Goal: Task Accomplishment & Management: Use online tool/utility

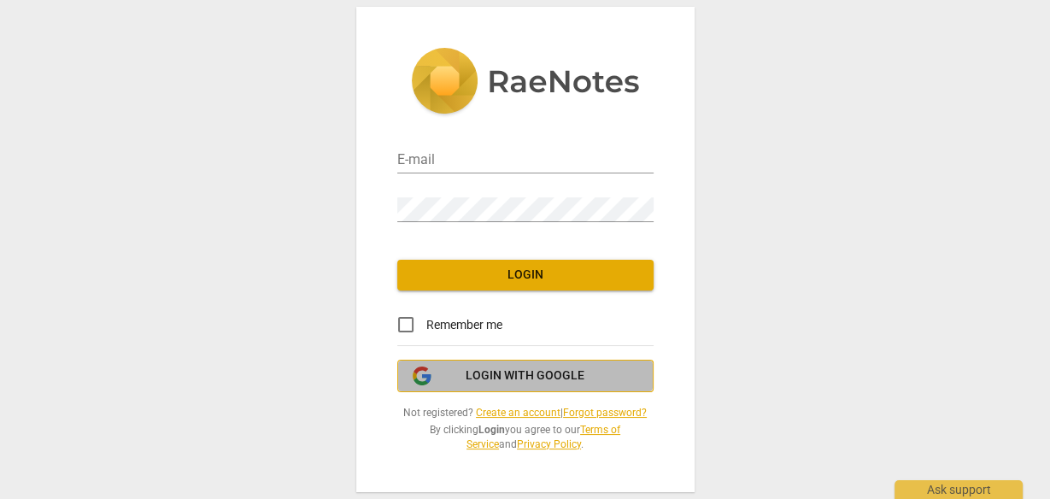
click at [479, 372] on span "Login with Google" at bounding box center [525, 375] width 119 height 17
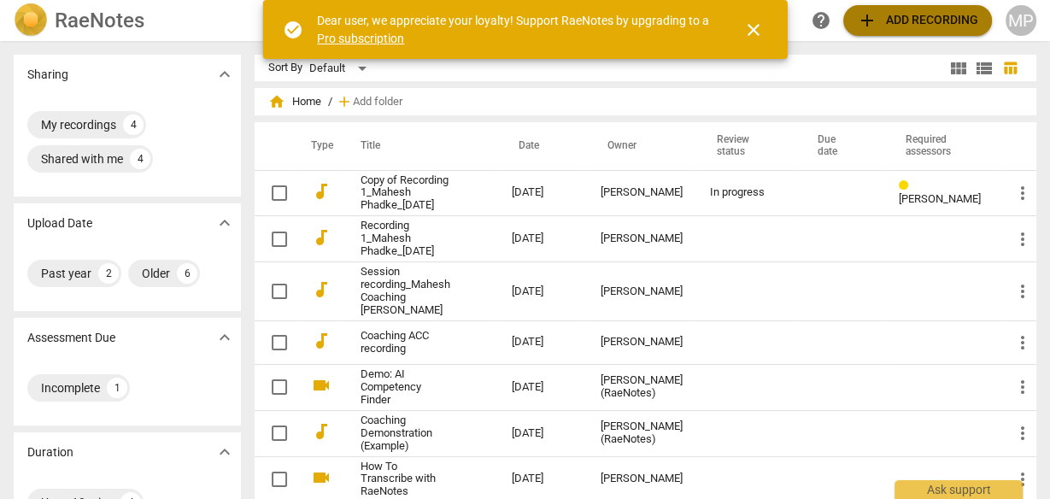
click at [917, 11] on span "add Add recording" at bounding box center [917, 20] width 121 height 21
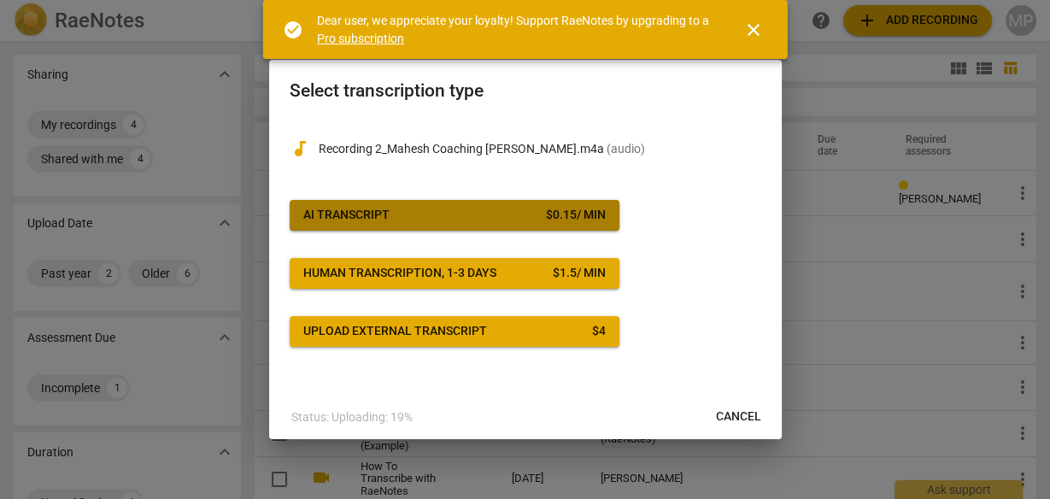
click at [556, 221] on div "$ 0.15 / min" at bounding box center [576, 215] width 60 height 17
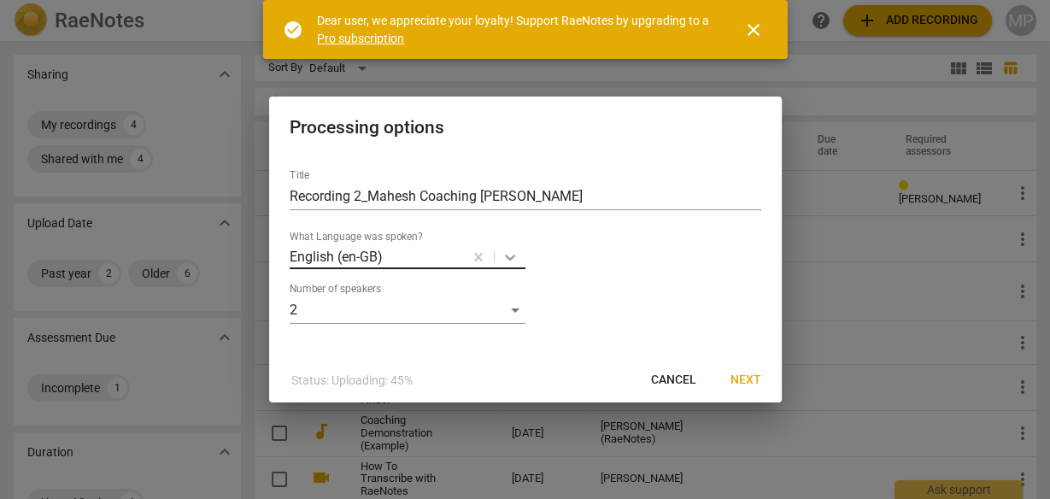
click at [513, 0] on body "RaeNotes search help add Add recording MP Sharing expand_more My recordings 4 S…" at bounding box center [525, 0] width 1050 height 0
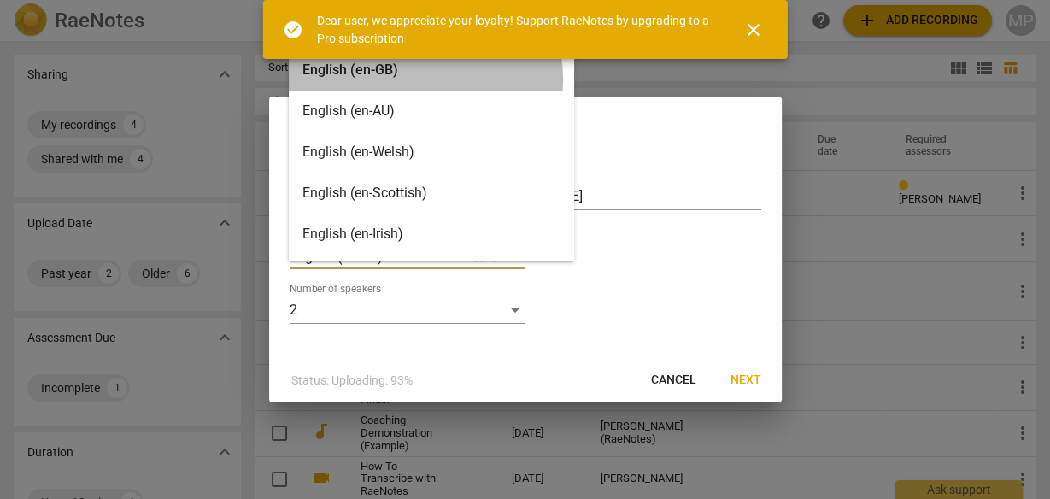
click at [424, 79] on div "English (en-GB)" at bounding box center [431, 70] width 285 height 41
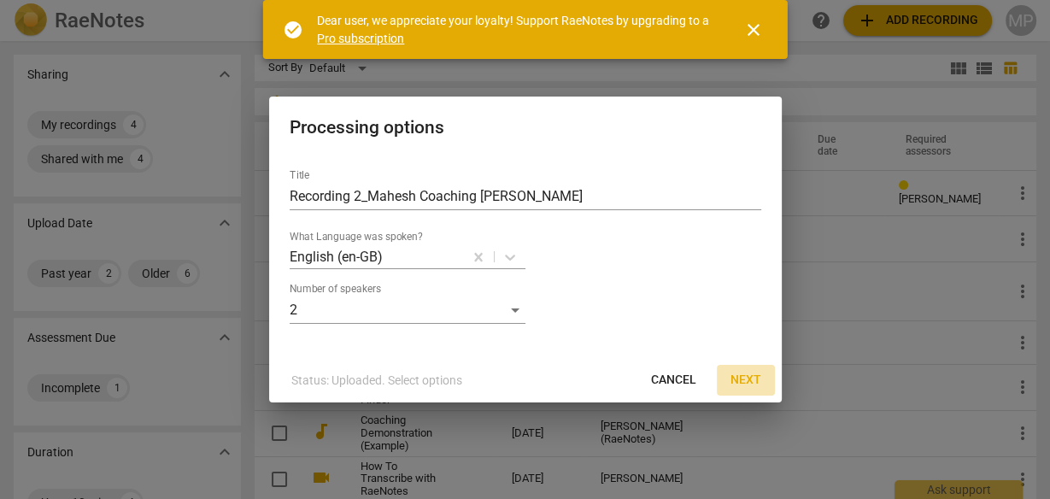
click at [738, 379] on span "Next" at bounding box center [746, 380] width 31 height 17
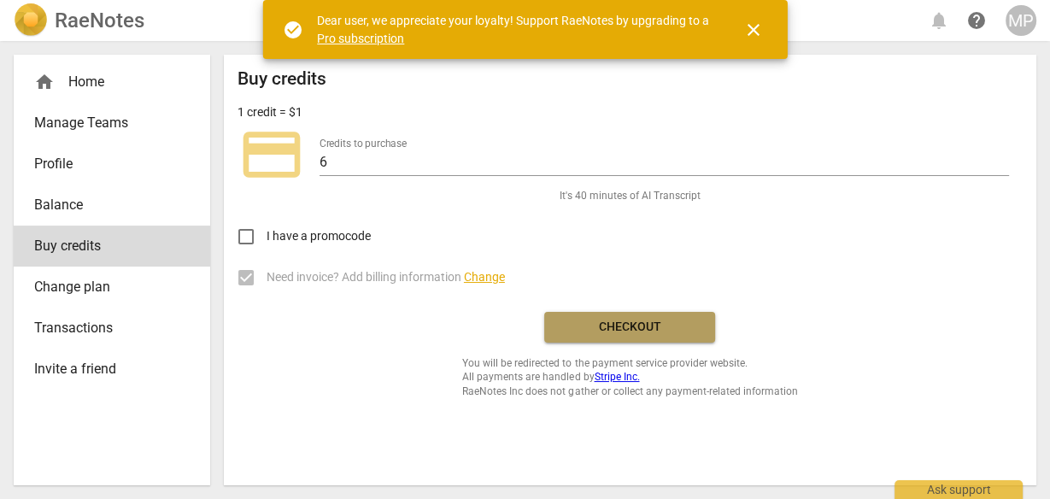
click at [602, 329] on span "Checkout" at bounding box center [630, 327] width 144 height 17
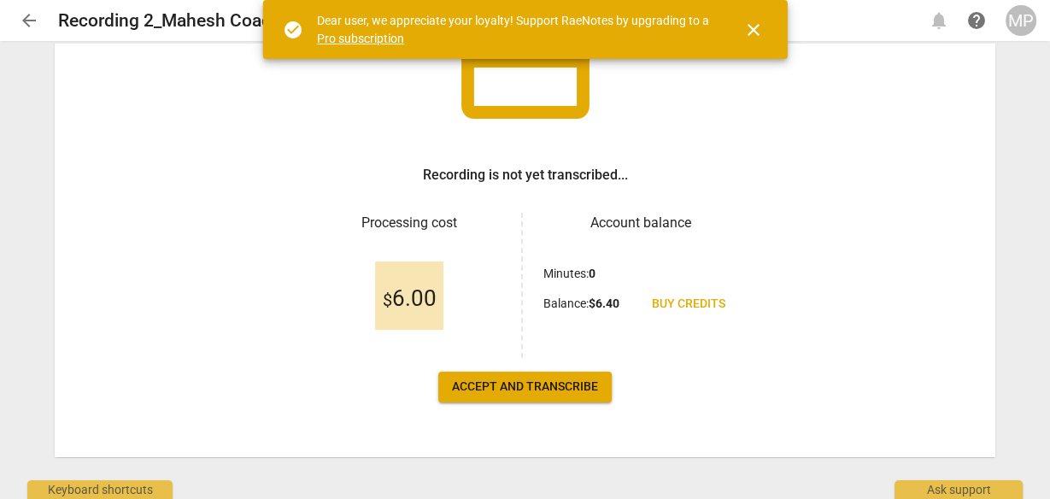
scroll to position [175, 0]
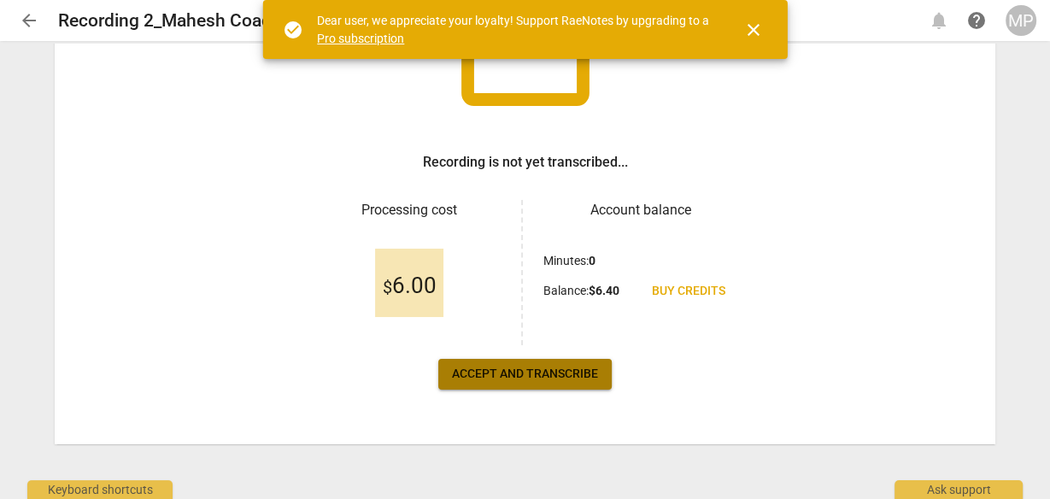
click at [572, 381] on span "Accept and transcribe" at bounding box center [525, 374] width 146 height 17
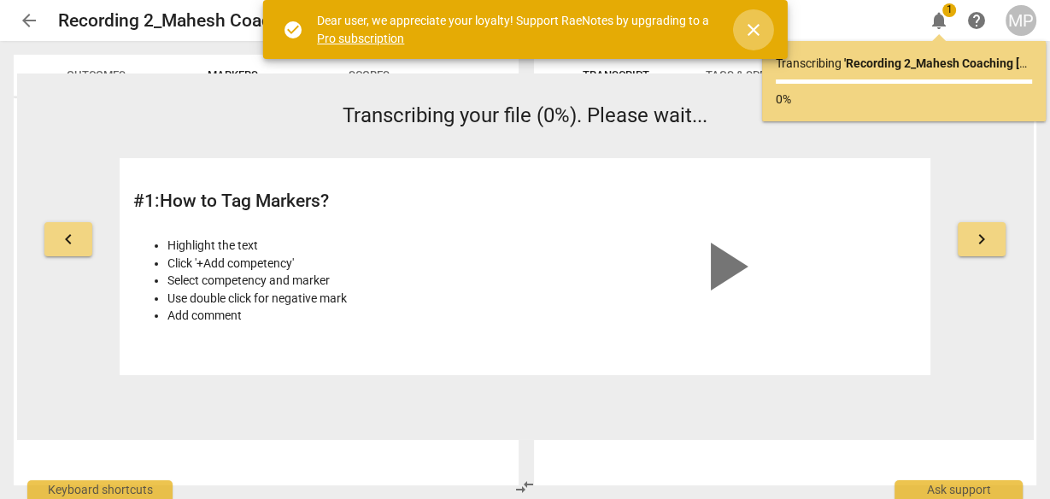
click at [761, 21] on span "close" at bounding box center [753, 30] width 21 height 21
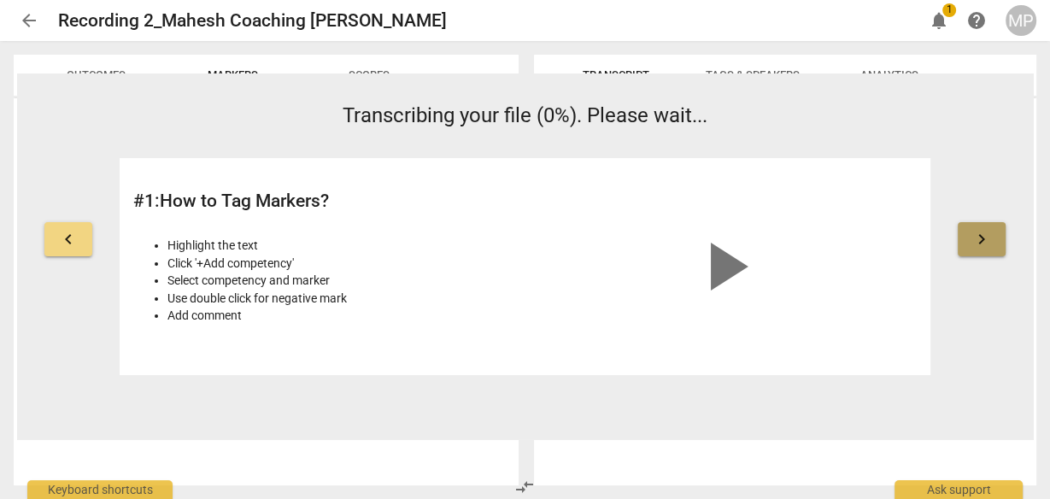
click at [973, 250] on button "keyboard_arrow_right" at bounding box center [982, 239] width 48 height 34
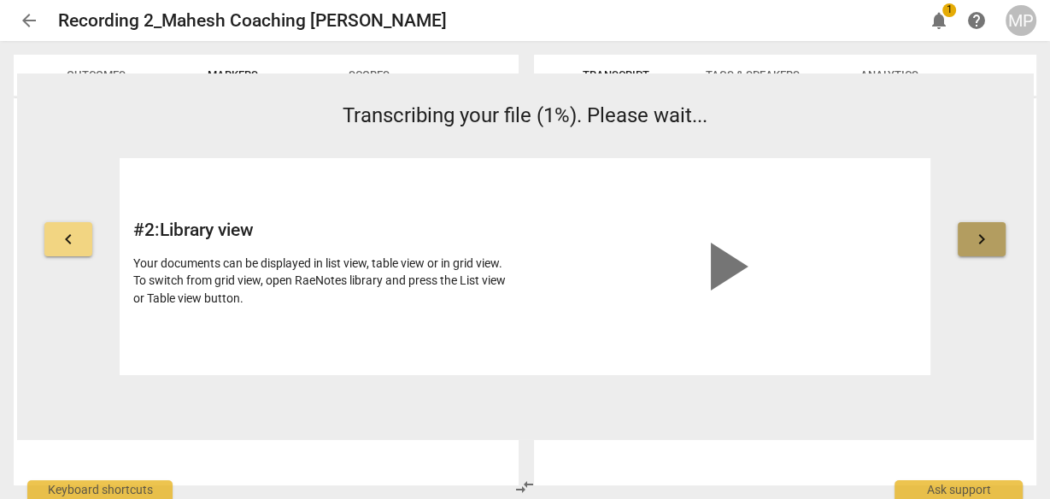
click at [972, 250] on button "keyboard_arrow_right" at bounding box center [982, 239] width 48 height 34
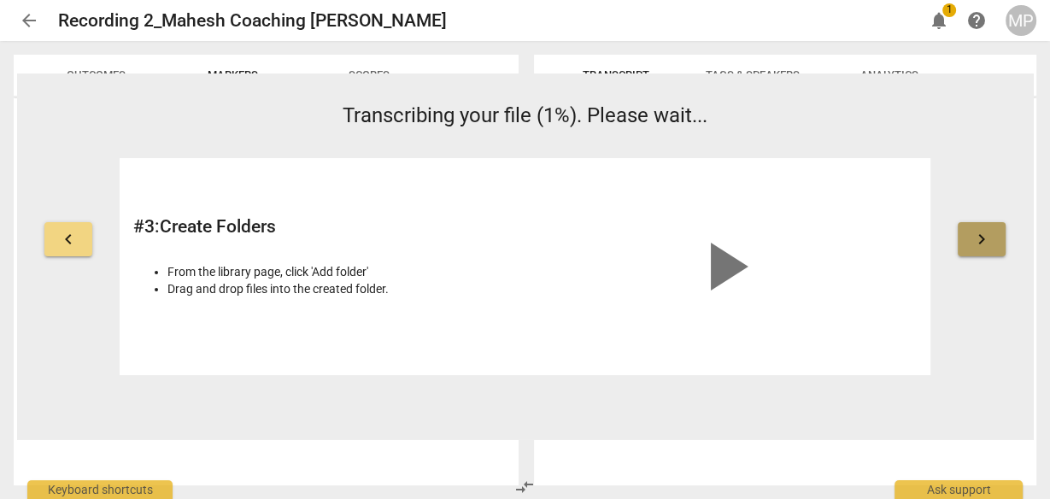
click at [972, 250] on button "keyboard_arrow_right" at bounding box center [982, 239] width 48 height 34
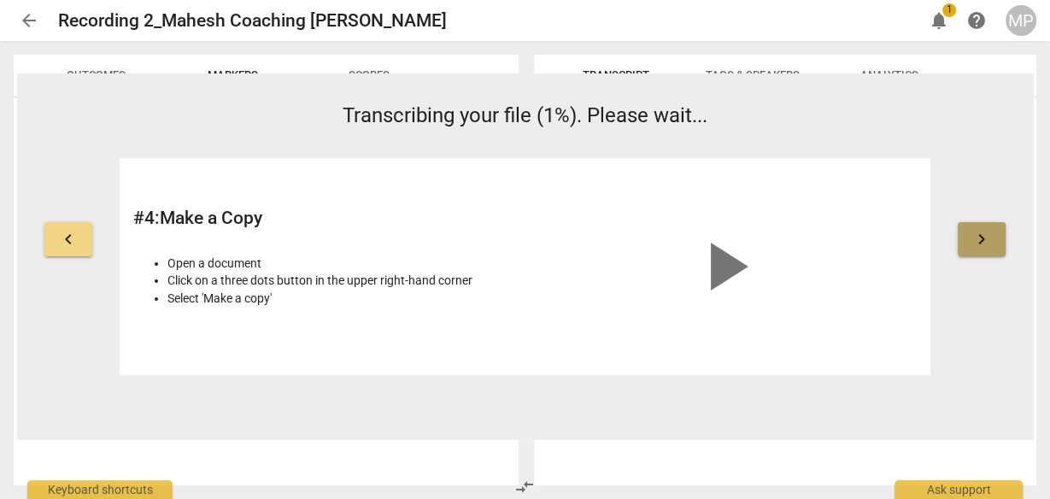
click at [972, 250] on button "keyboard_arrow_right" at bounding box center [982, 239] width 48 height 34
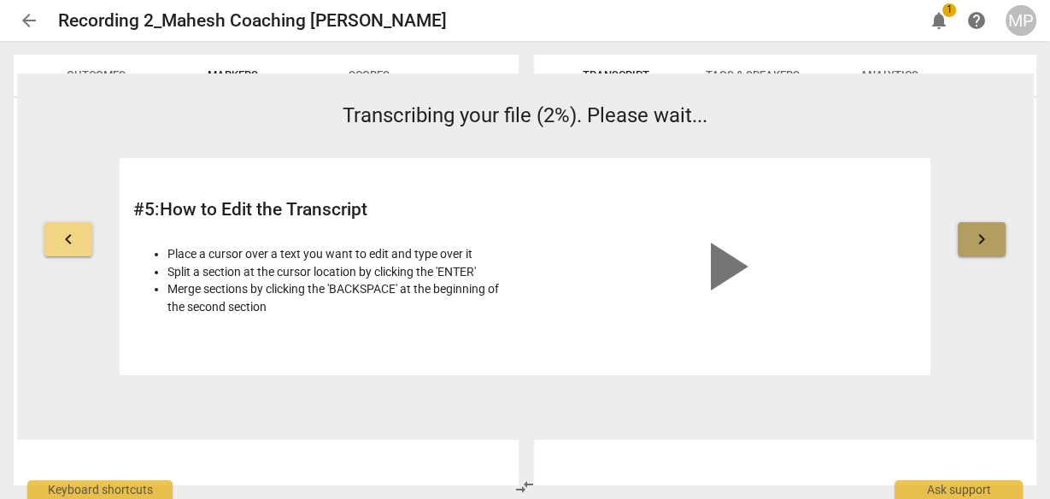
click at [993, 243] on button "keyboard_arrow_right" at bounding box center [982, 239] width 48 height 34
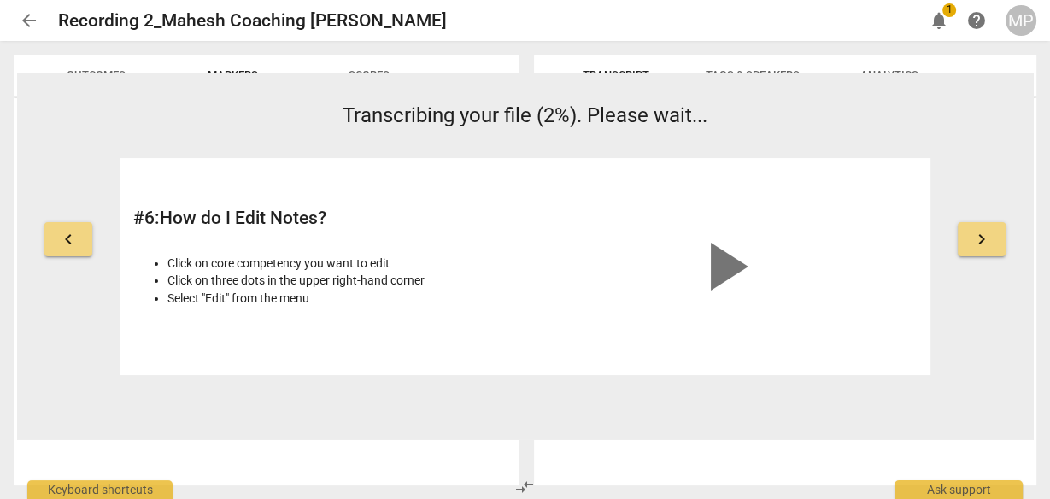
drag, startPoint x: 993, startPoint y: 243, endPoint x: 981, endPoint y: 325, distance: 82.9
click at [981, 325] on div "keyboard_arrow_left Transcribing your file (2%). Please wait... # 6 : How do I …" at bounding box center [525, 238] width 1016 height 274
click at [1002, 244] on button "keyboard_arrow_right" at bounding box center [982, 239] width 48 height 34
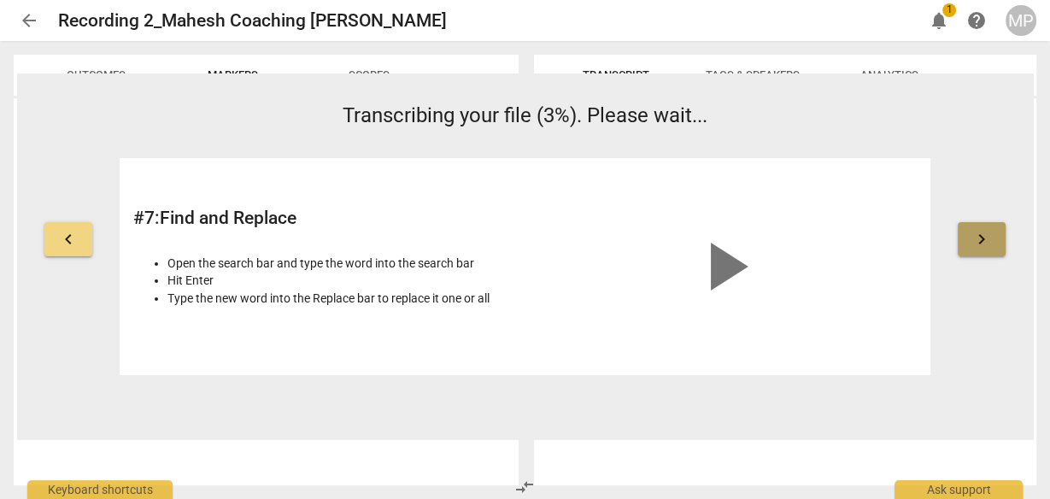
click at [1002, 237] on button "keyboard_arrow_right" at bounding box center [982, 239] width 48 height 34
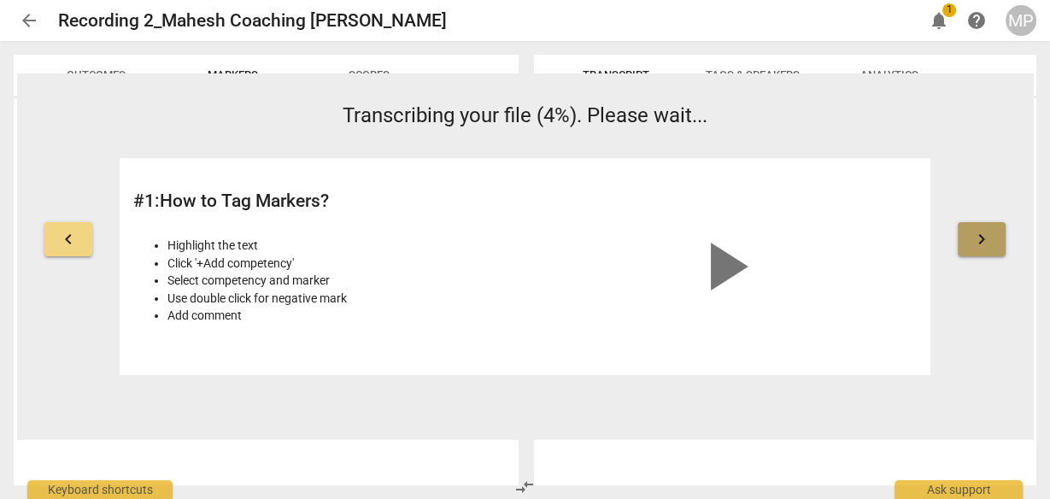
click at [1003, 240] on button "keyboard_arrow_right" at bounding box center [982, 239] width 48 height 34
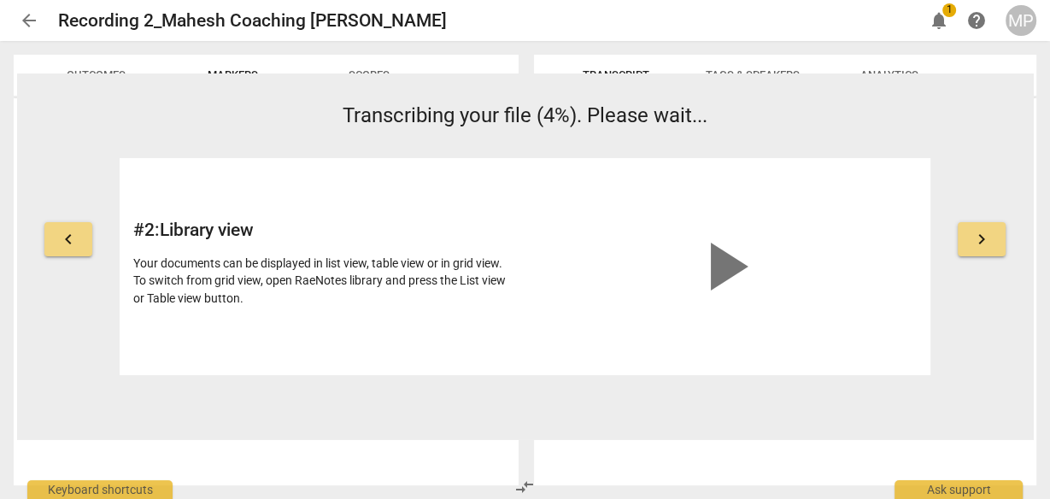
click at [1003, 241] on button "keyboard_arrow_right" at bounding box center [982, 239] width 48 height 34
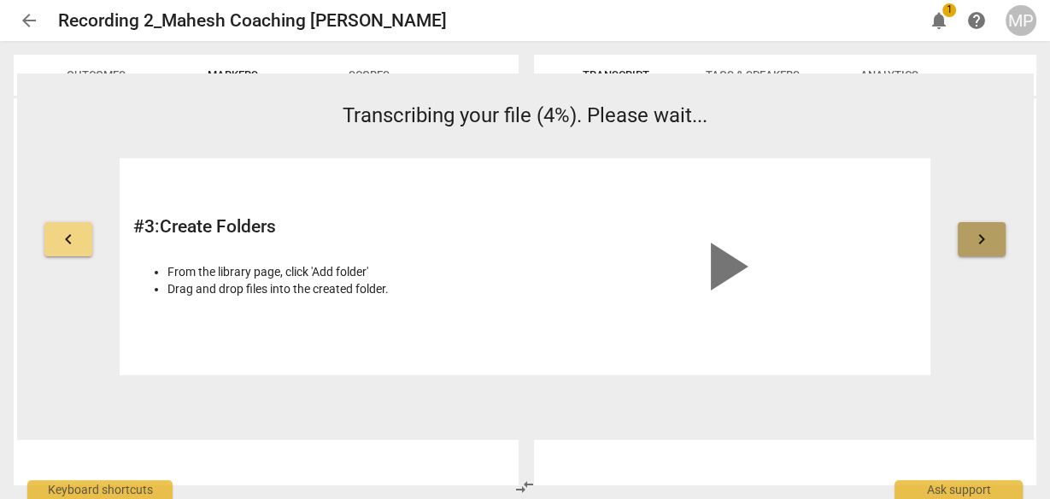
click at [1003, 241] on button "keyboard_arrow_right" at bounding box center [982, 239] width 48 height 34
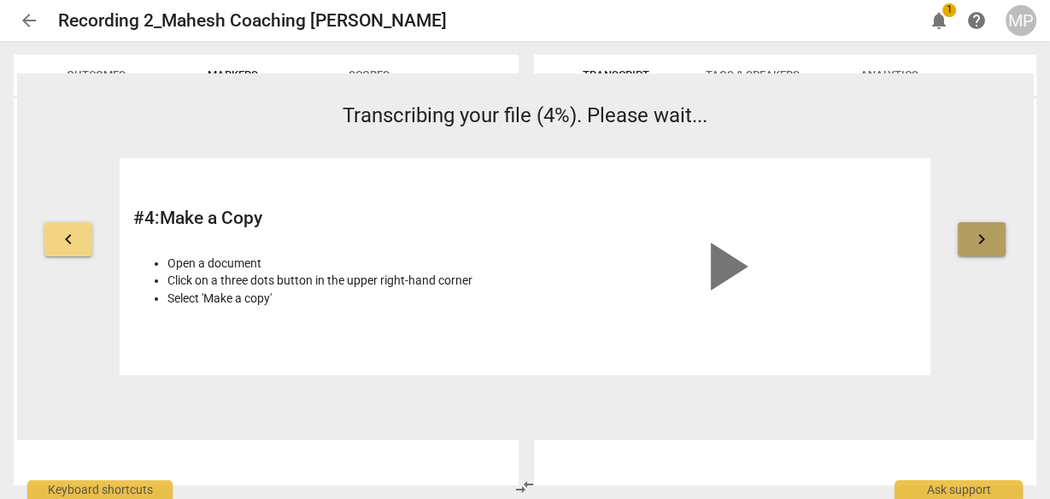
click at [1003, 241] on button "keyboard_arrow_right" at bounding box center [982, 239] width 48 height 34
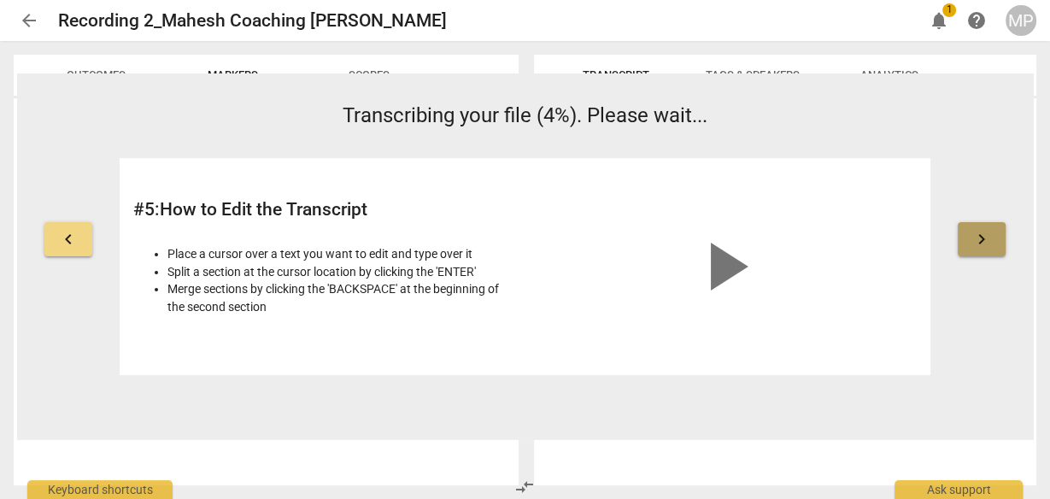
click at [1003, 241] on button "keyboard_arrow_right" at bounding box center [982, 239] width 48 height 34
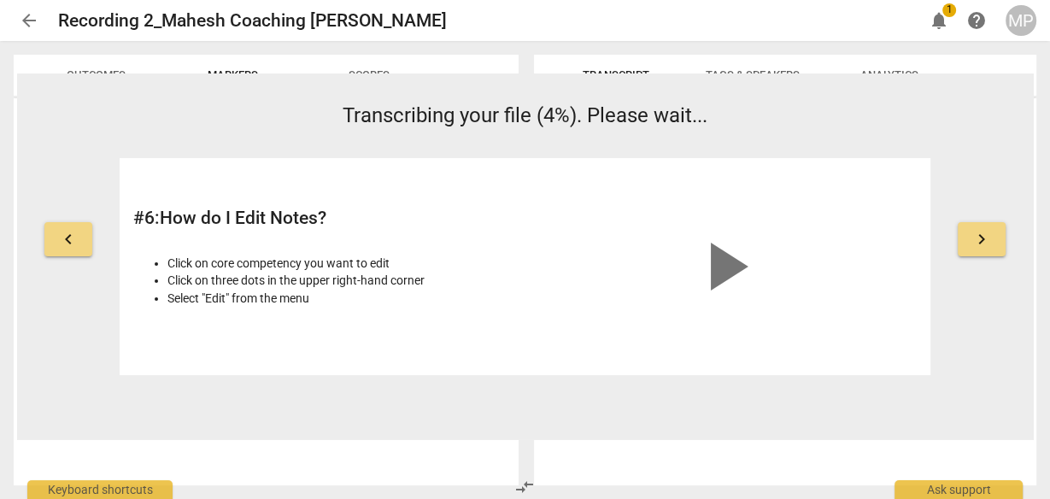
click at [1003, 241] on button "keyboard_arrow_right" at bounding box center [982, 239] width 48 height 34
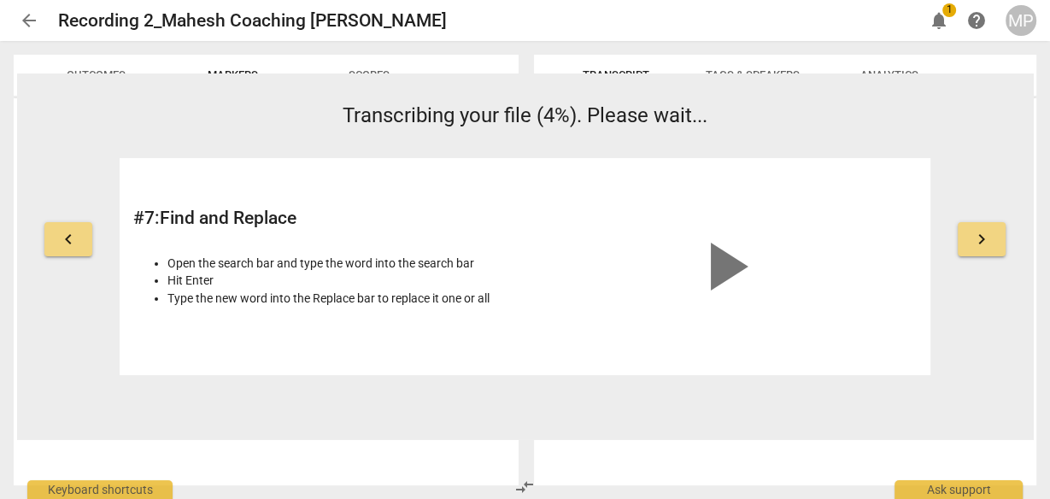
click at [1003, 241] on button "keyboard_arrow_right" at bounding box center [982, 239] width 48 height 34
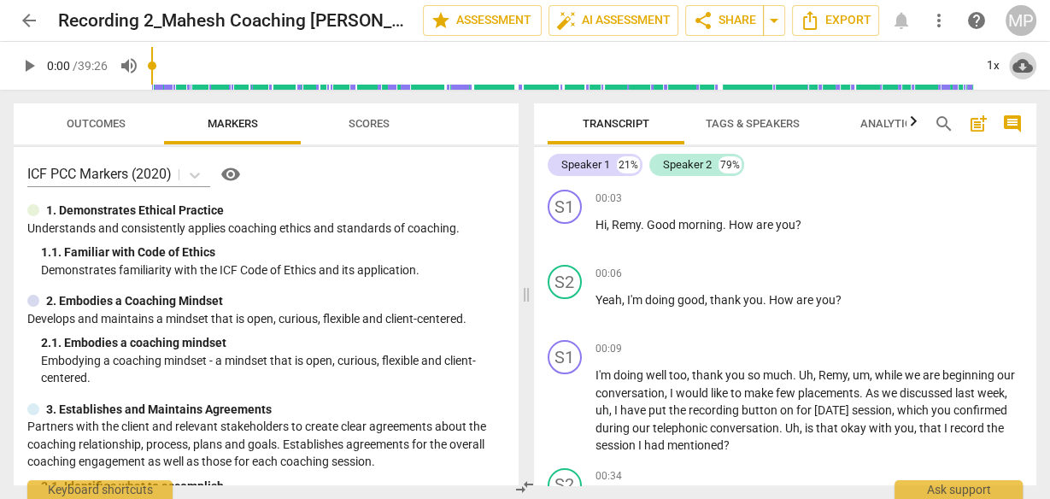
click at [1016, 65] on span "cloud_download" at bounding box center [1023, 66] width 21 height 21
click at [1001, 196] on div at bounding box center [525, 249] width 1050 height 499
click at [1016, 25] on div "MP" at bounding box center [1021, 20] width 31 height 31
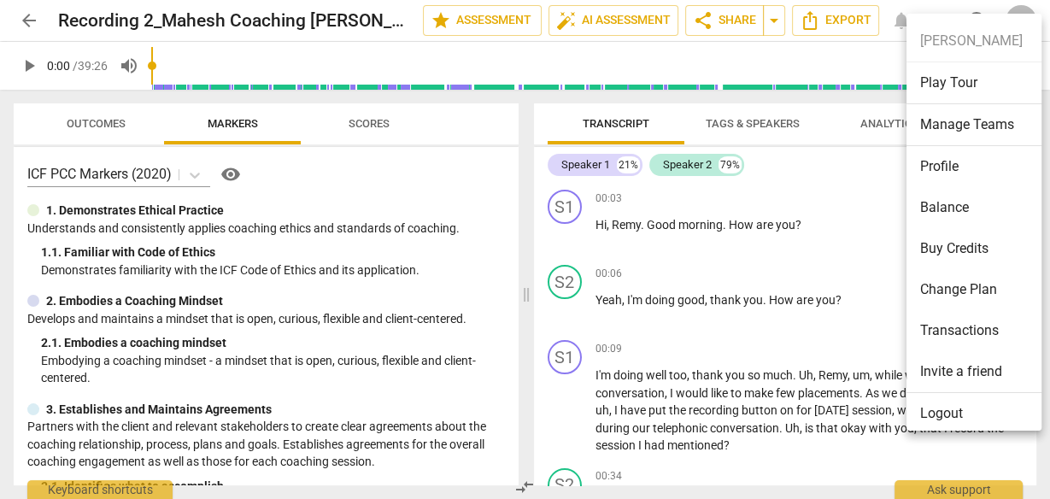
click at [39, 103] on div at bounding box center [525, 249] width 1050 height 499
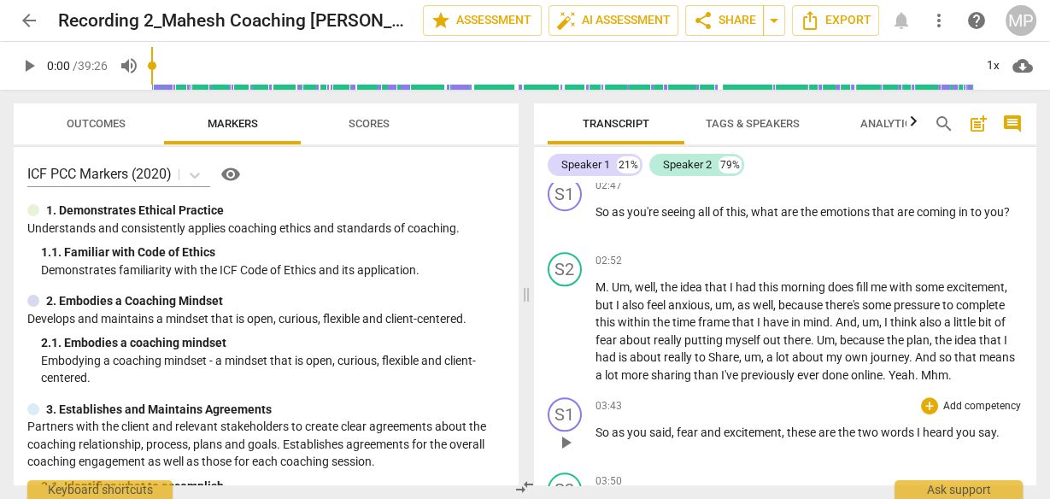
scroll to position [1299, 0]
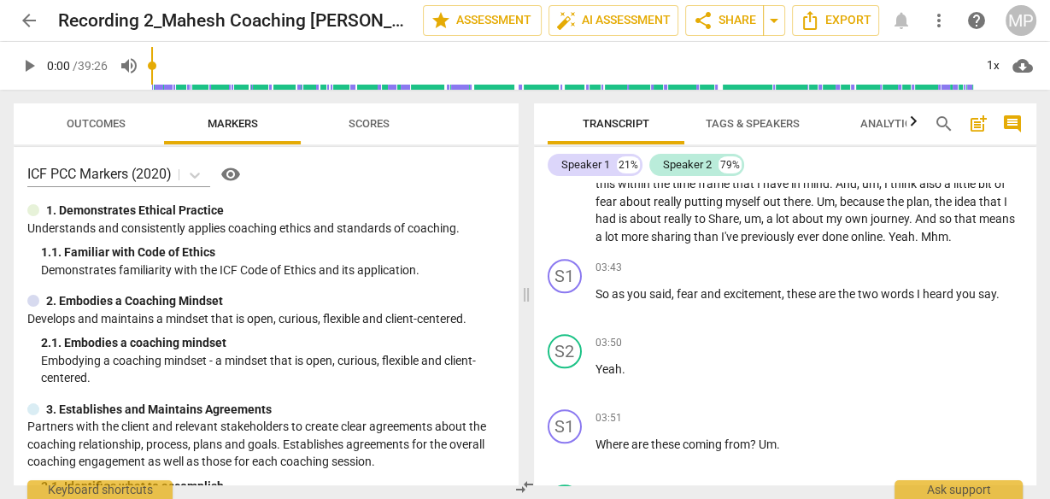
click at [1013, 73] on span "cloud_download" at bounding box center [1023, 66] width 21 height 21
click at [940, 21] on div at bounding box center [525, 249] width 1050 height 499
click at [940, 21] on span "more_vert" at bounding box center [939, 20] width 21 height 21
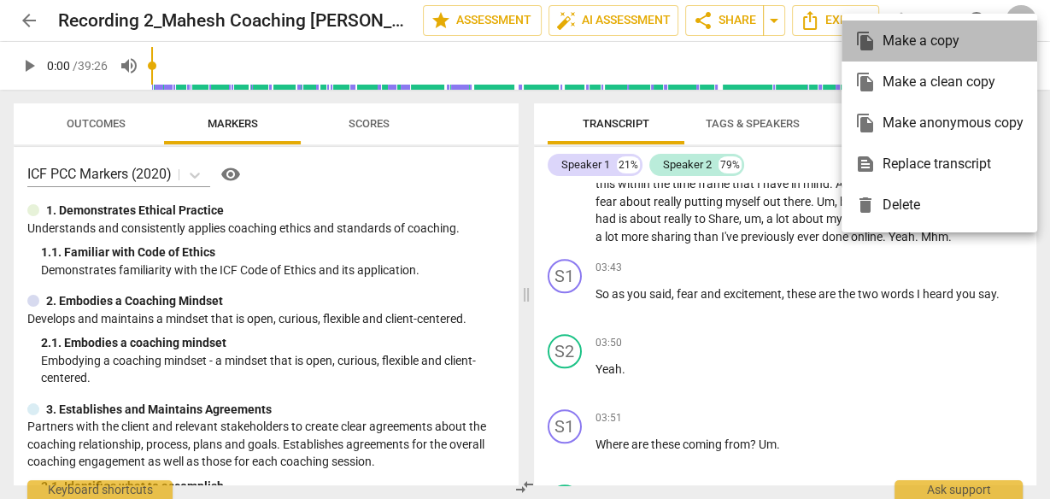
click at [935, 47] on div "file_copy Make a copy" at bounding box center [939, 41] width 168 height 41
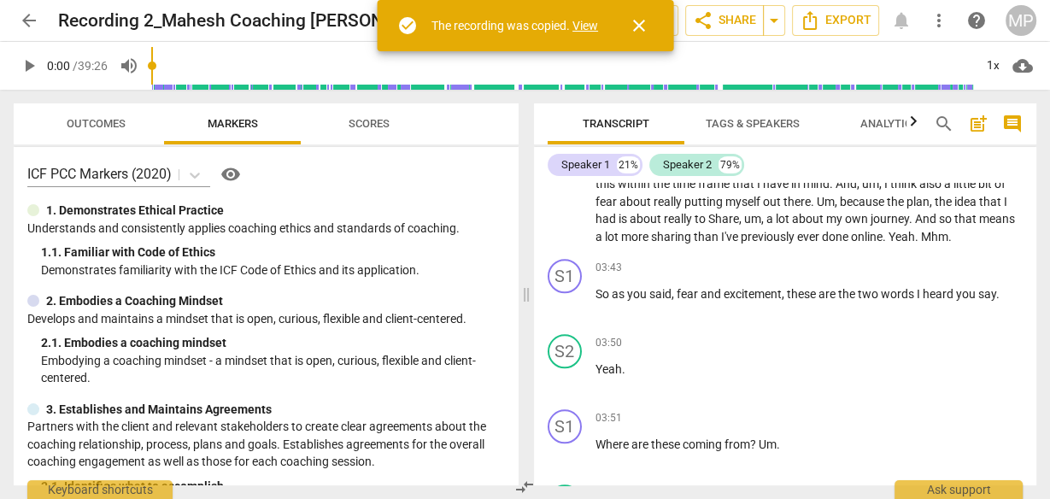
click at [590, 29] on link "View" at bounding box center [586, 26] width 26 height 14
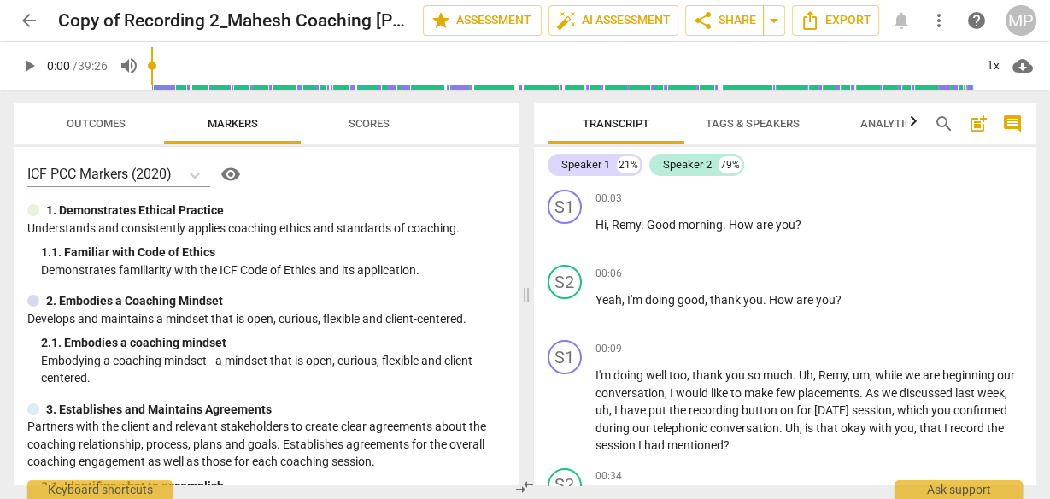
click at [950, 23] on span "more_vert" at bounding box center [939, 20] width 31 height 21
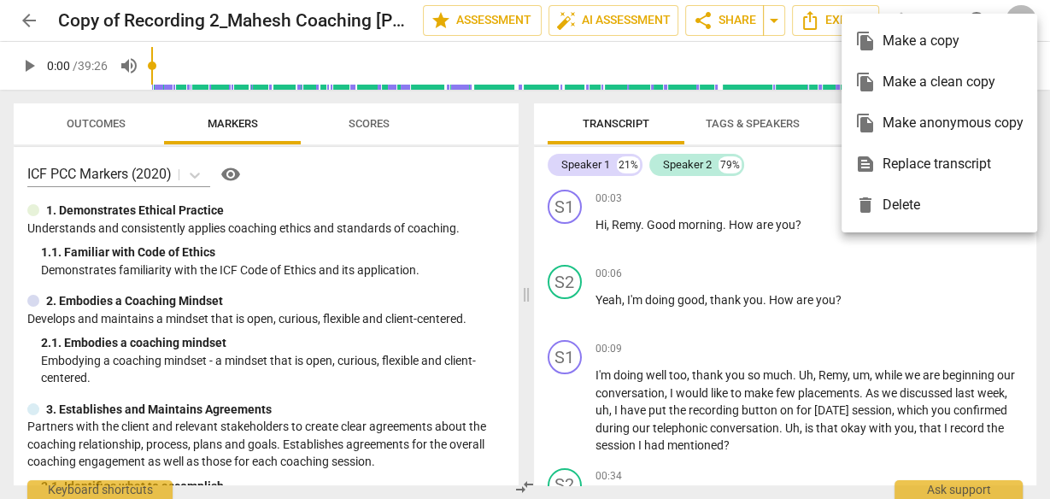
drag, startPoint x: 1000, startPoint y: 288, endPoint x: 993, endPoint y: 281, distance: 9.7
click at [1001, 285] on div at bounding box center [525, 249] width 1050 height 499
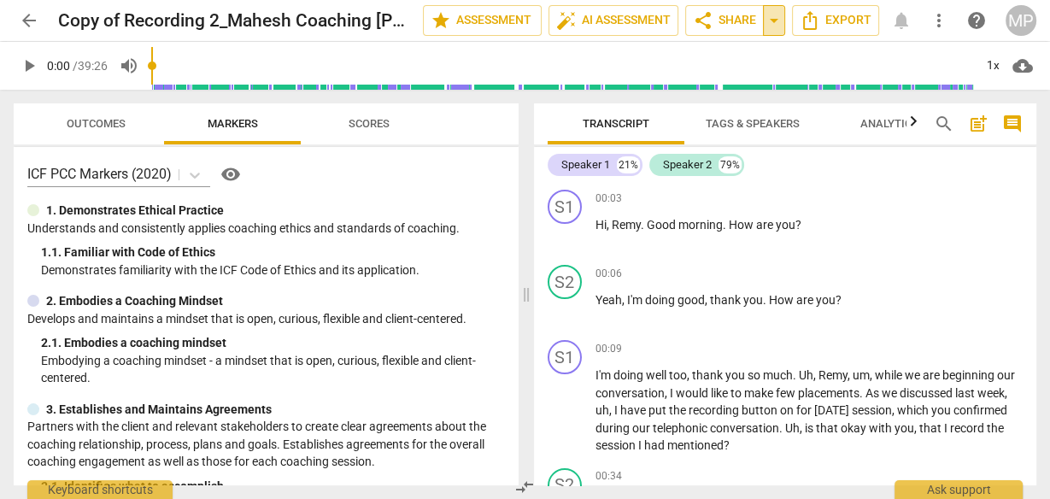
click at [779, 15] on span "arrow_drop_down" at bounding box center [774, 20] width 21 height 21
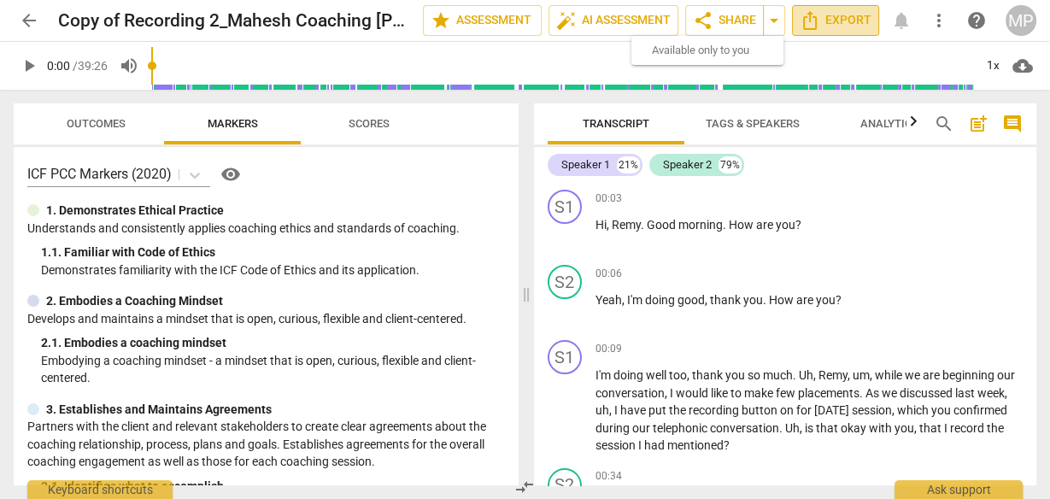
click at [841, 23] on span "Export" at bounding box center [836, 20] width 72 height 21
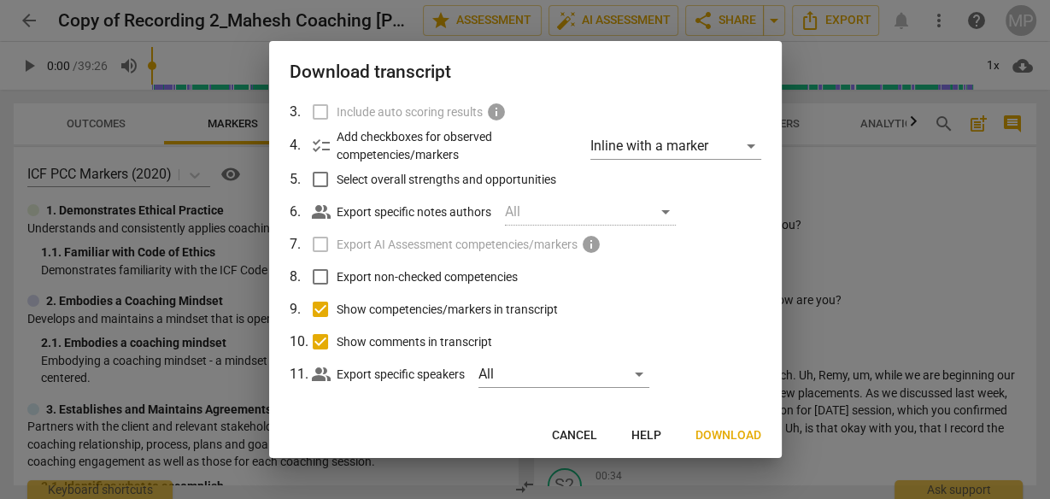
scroll to position [149, 0]
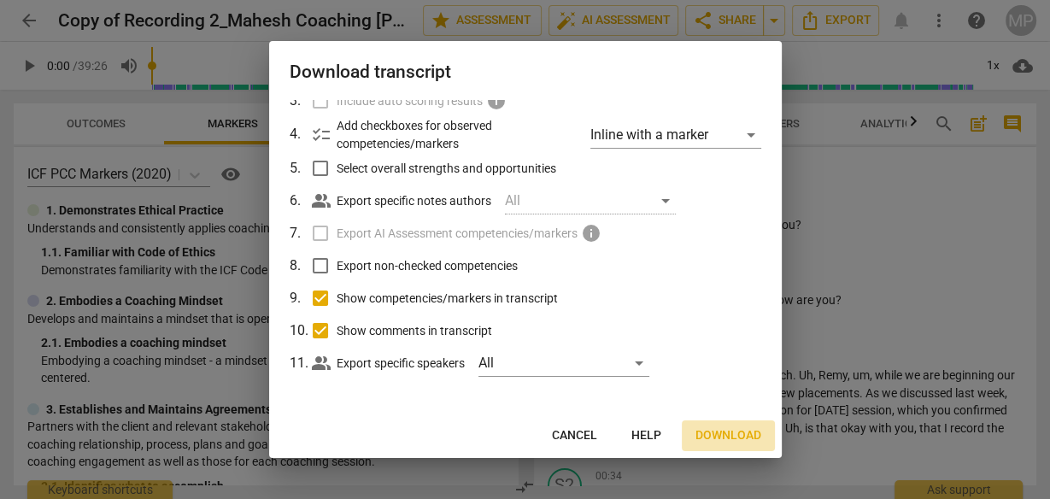
click at [720, 433] on span "Download" at bounding box center [729, 435] width 66 height 17
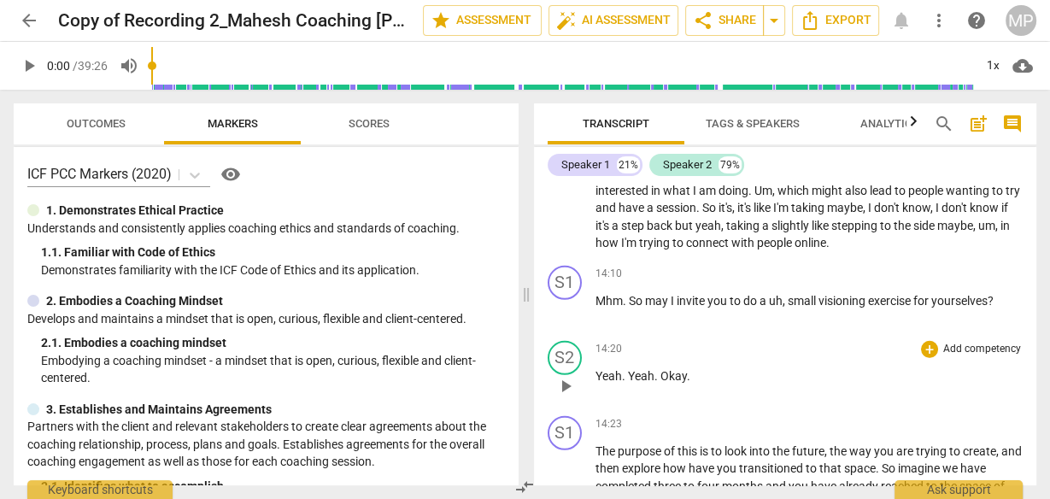
scroll to position [4375, 0]
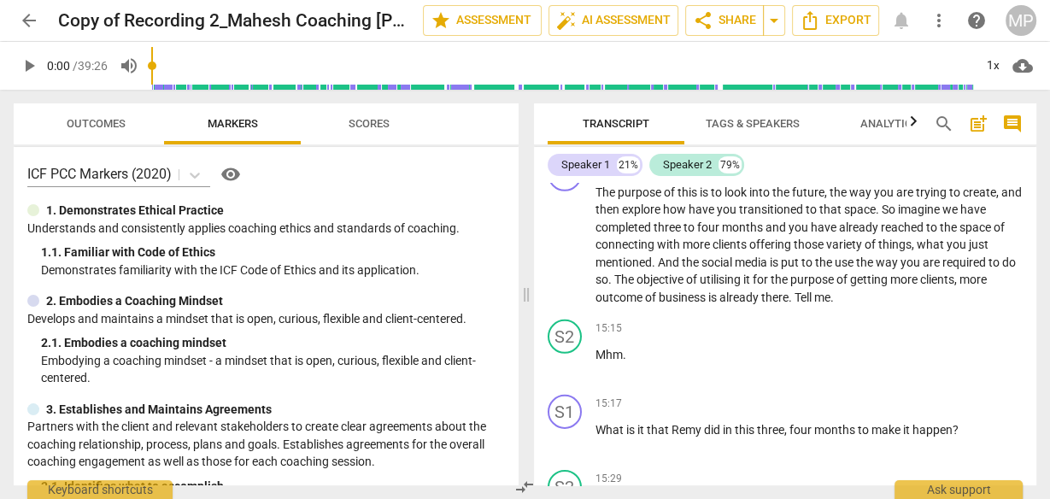
drag, startPoint x: 1037, startPoint y: 316, endPoint x: 1032, endPoint y: 332, distance: 16.8
click at [1032, 332] on div "Transcript Tags & Speakers Analytics search post_add comment Speaker 1 21% Spea…" at bounding box center [789, 294] width 524 height 409
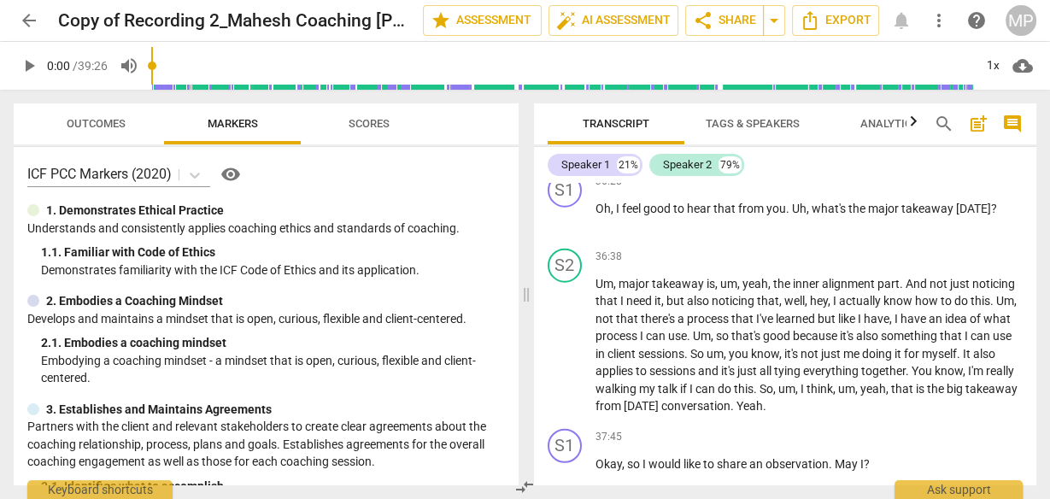
scroll to position [9827, 0]
